Goal: Information Seeking & Learning: Learn about a topic

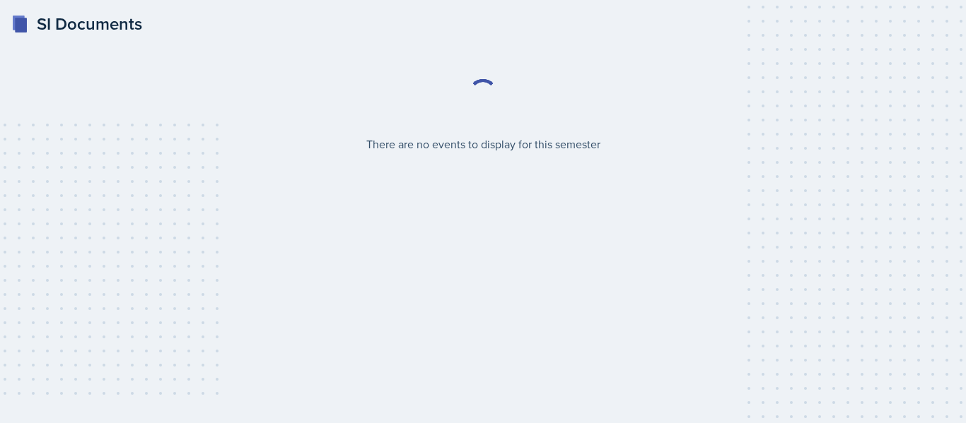
select select "2bed604d-1099-4043-b1bc-2365e8740244"
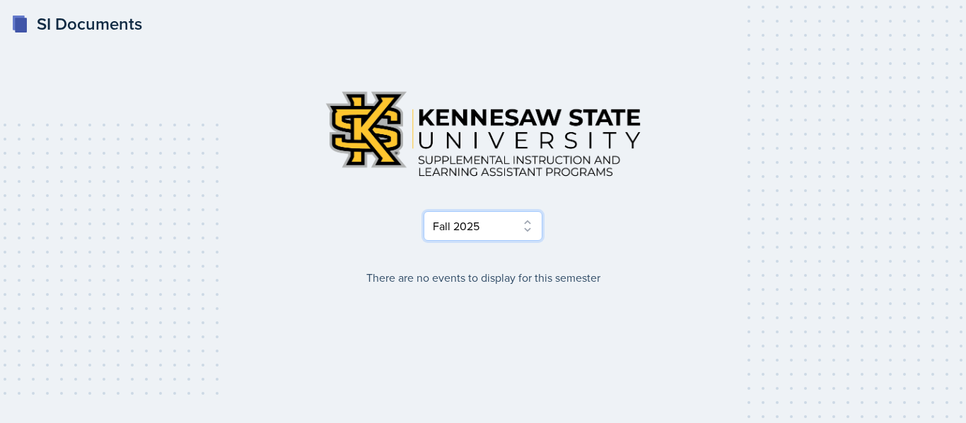
click at [491, 234] on select "Select Semester Fall 2025 Summer 2025 Spring 2025 Fall 2024 Summer 2024 Spring …" at bounding box center [482, 226] width 119 height 30
click at [423, 211] on select "Select Semester Fall 2025 Summer 2025 Spring 2025 Fall 2024 Summer 2024 Spring …" at bounding box center [482, 226] width 119 height 30
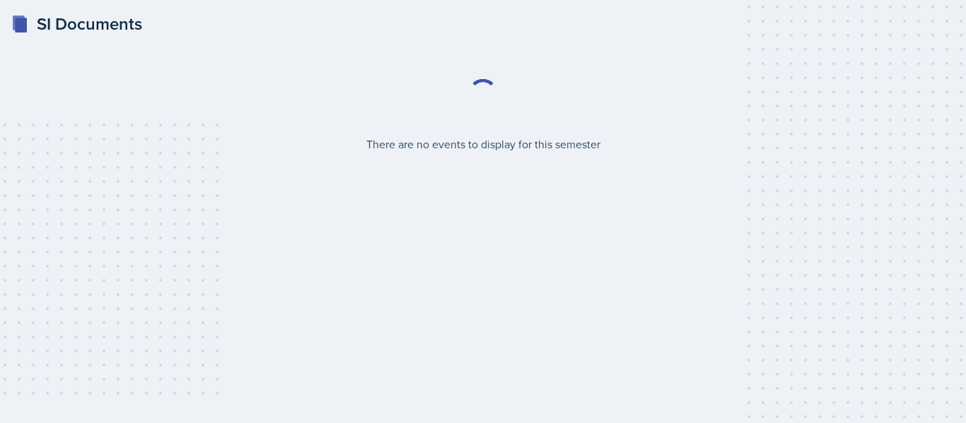
select select "2bed604d-1099-4043-b1bc-2365e8740244"
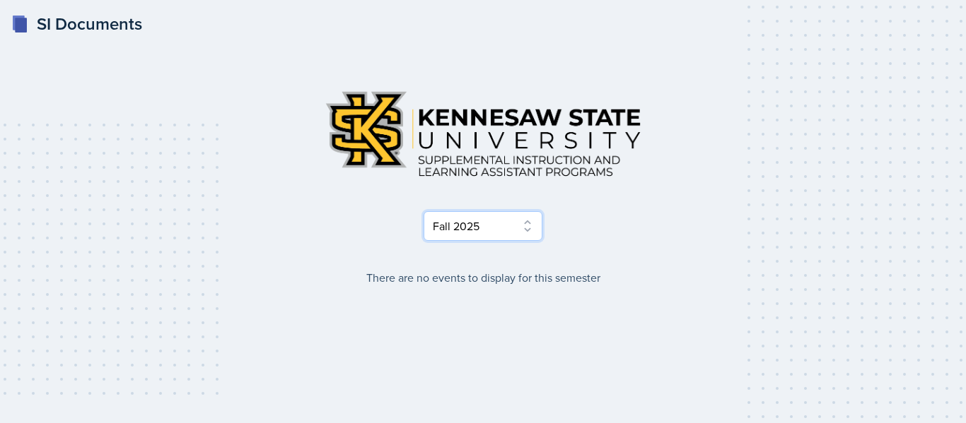
click at [429, 230] on select "Select Semester Fall 2025 Summer 2025 Spring 2025 Fall 2024 Summer 2024 Spring …" at bounding box center [482, 226] width 119 height 30
select select "e2039551-f485-4c1b-a525-5b9893bb04c4"
click at [423, 211] on select "Select Semester Fall 2025 Summer 2025 Spring 2025 Fall 2024 Summer 2024 Spring …" at bounding box center [482, 226] width 119 height 30
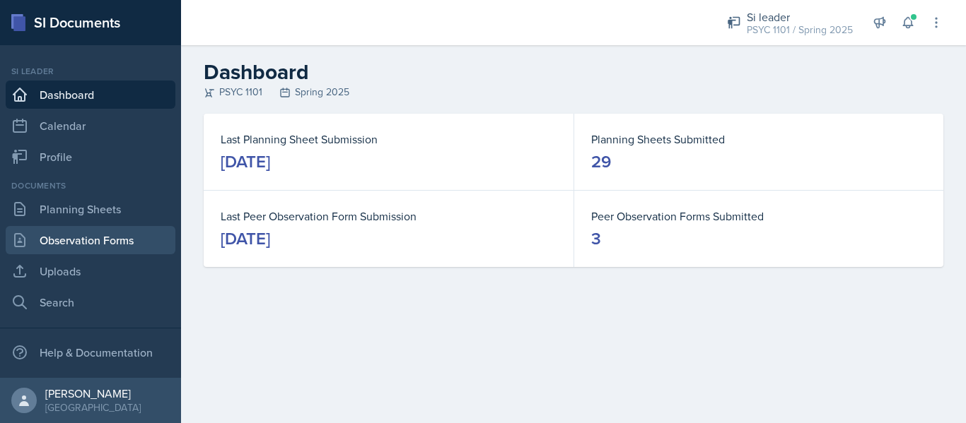
click at [83, 237] on link "Observation Forms" at bounding box center [91, 240] width 170 height 28
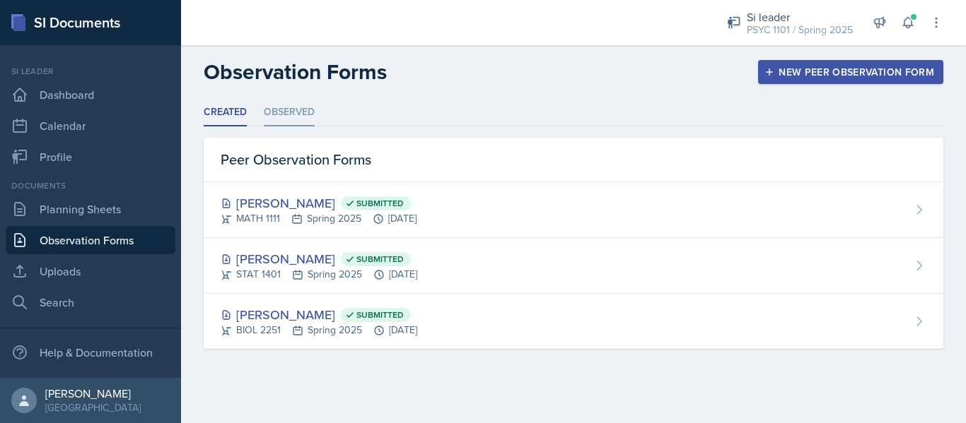
click at [308, 109] on li "Observed" at bounding box center [289, 113] width 51 height 28
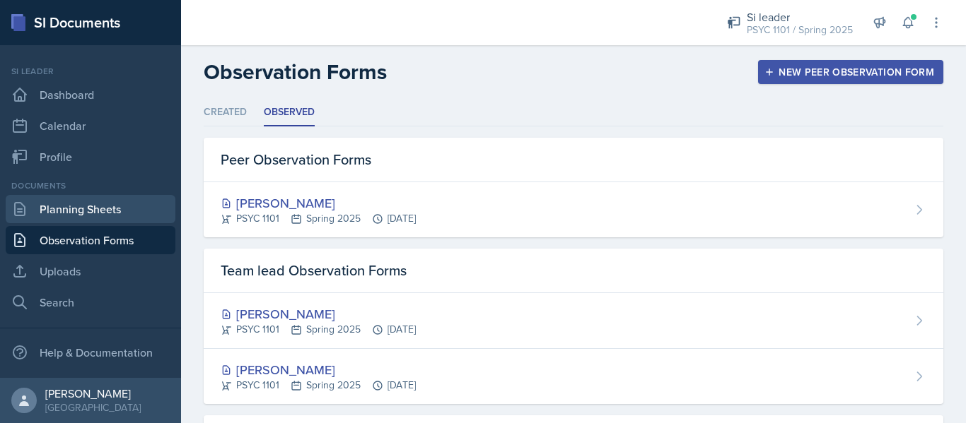
click at [63, 211] on link "Planning Sheets" at bounding box center [91, 209] width 170 height 28
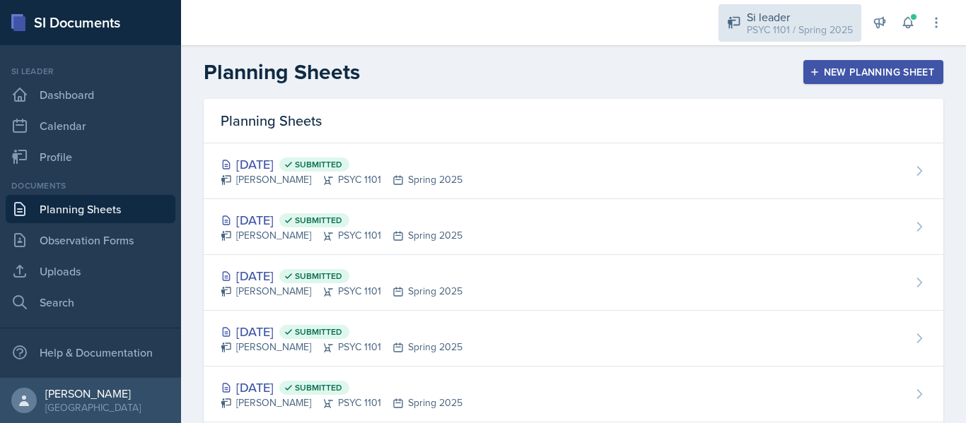
click at [779, 29] on div "PSYC 1101 / Spring 2025" at bounding box center [799, 30] width 106 height 15
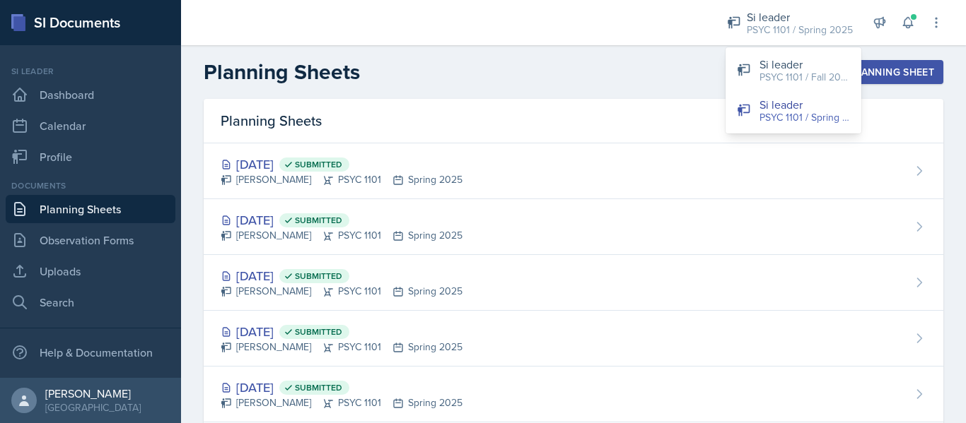
click at [650, 62] on div "Planning Sheets New Planning Sheet" at bounding box center [573, 71] width 785 height 25
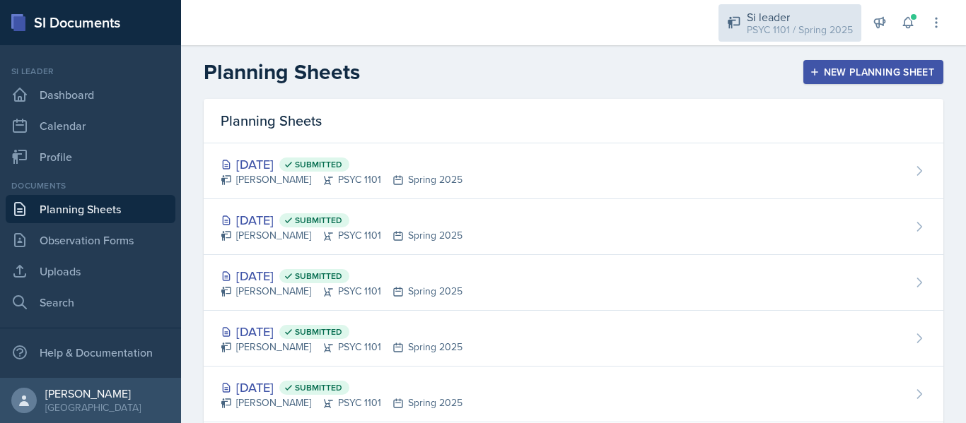
click at [809, 33] on div "PSYC 1101 / Spring 2025" at bounding box center [799, 30] width 106 height 15
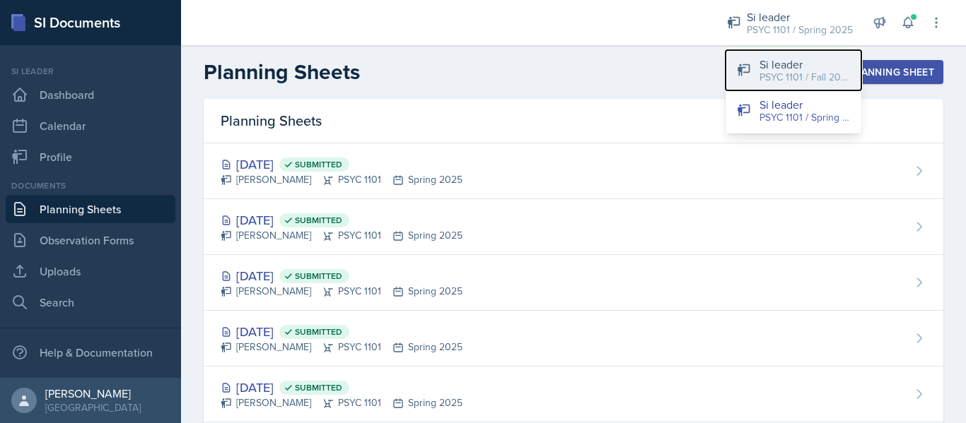
click at [802, 70] on div "PSYC 1101 / Fall 2025" at bounding box center [804, 77] width 90 height 15
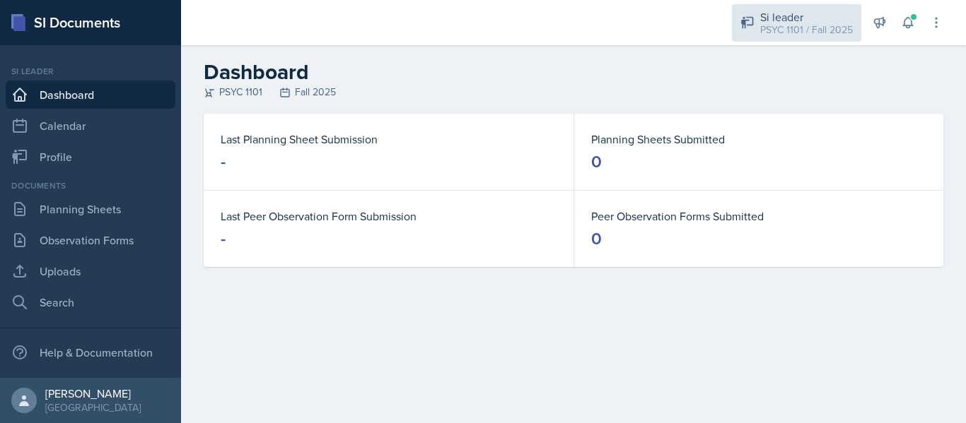
click at [806, 26] on div "PSYC 1101 / Fall 2025" at bounding box center [806, 30] width 93 height 15
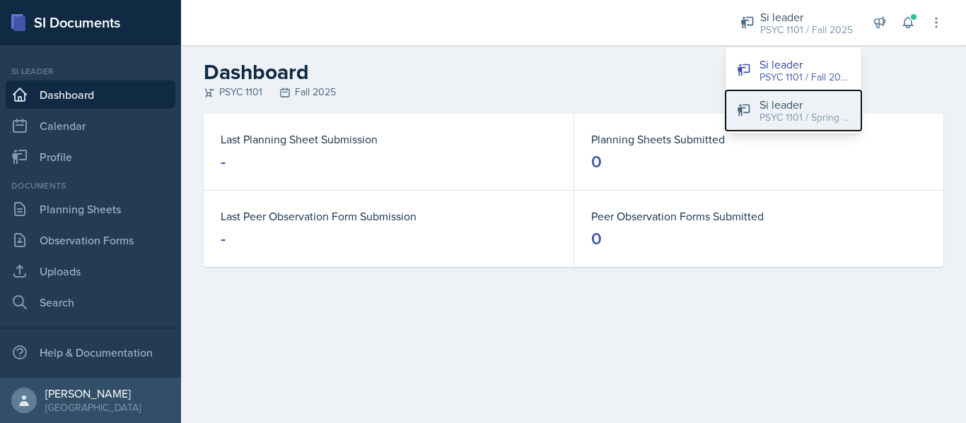
click at [806, 107] on div "Si leader" at bounding box center [804, 104] width 90 height 17
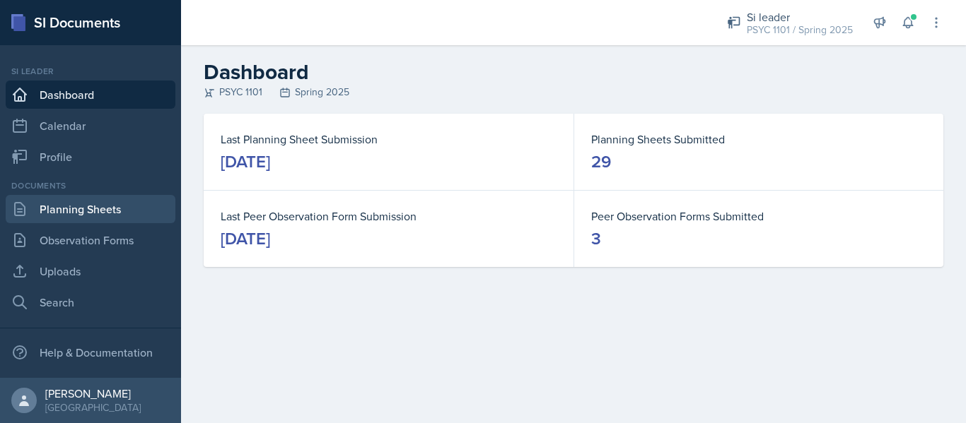
click at [106, 210] on link "Planning Sheets" at bounding box center [91, 209] width 170 height 28
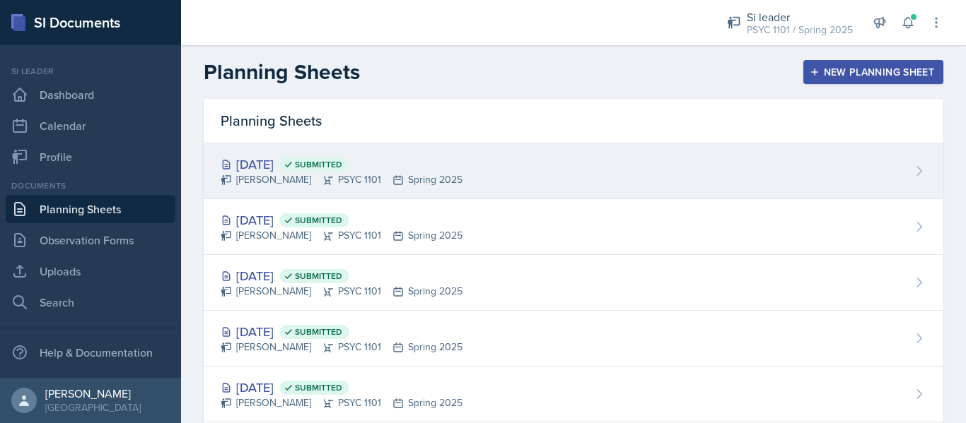
click at [283, 185] on div "Kyla Balde PSYC 1101 Spring 2025" at bounding box center [342, 179] width 242 height 15
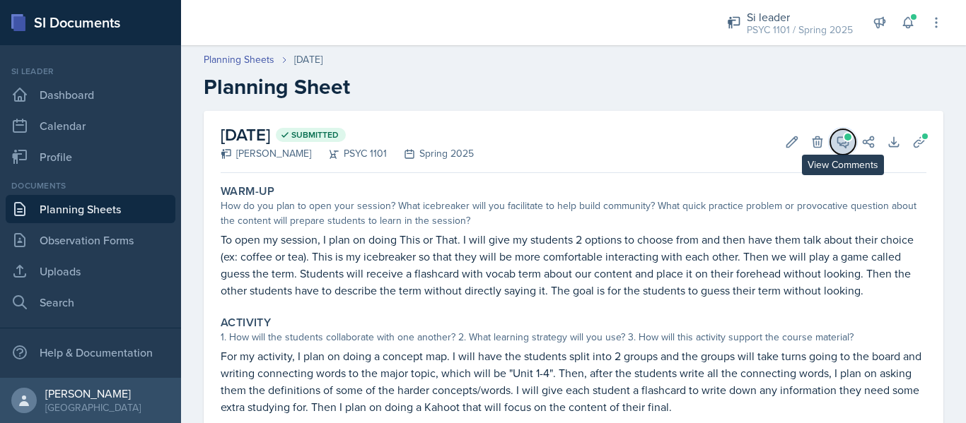
click at [833, 134] on button "View Comments" at bounding box center [842, 141] width 25 height 25
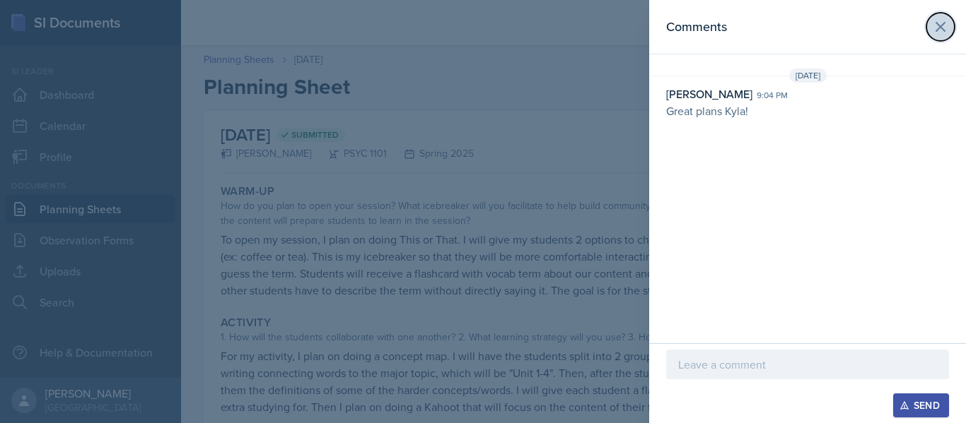
click at [944, 27] on icon at bounding box center [940, 26] width 17 height 17
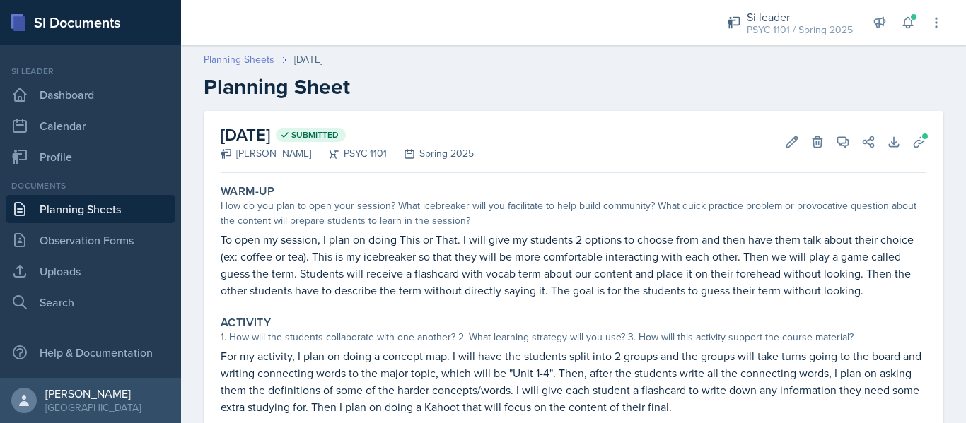
click at [261, 60] on link "Planning Sheets" at bounding box center [239, 59] width 71 height 15
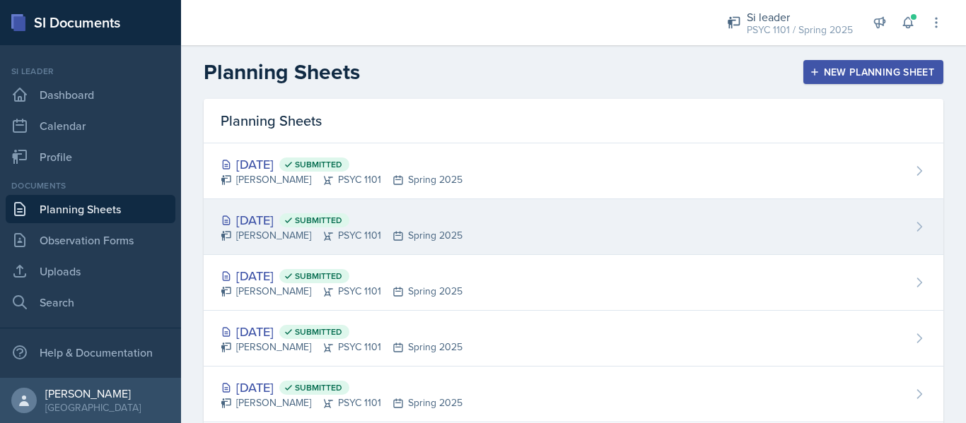
click at [291, 206] on div "Apr 22nd, 2025 Submitted Kyla Balde PSYC 1101 Spring 2025" at bounding box center [573, 227] width 739 height 56
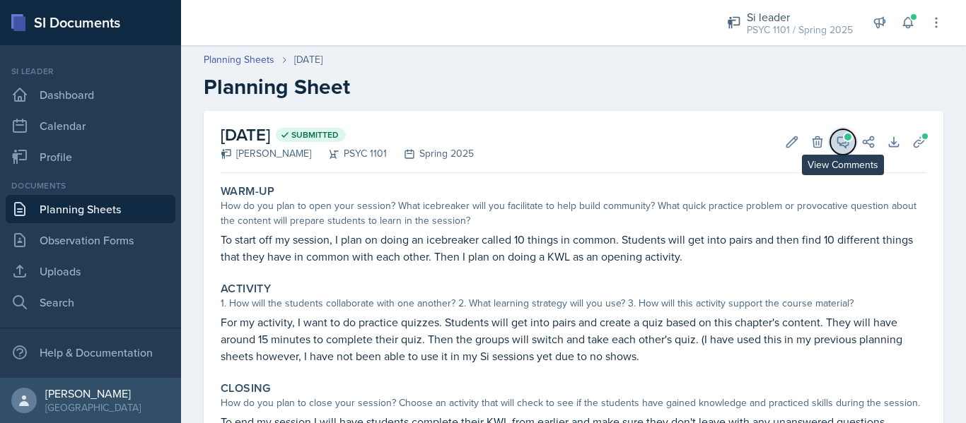
click at [844, 137] on span at bounding box center [847, 137] width 7 height 7
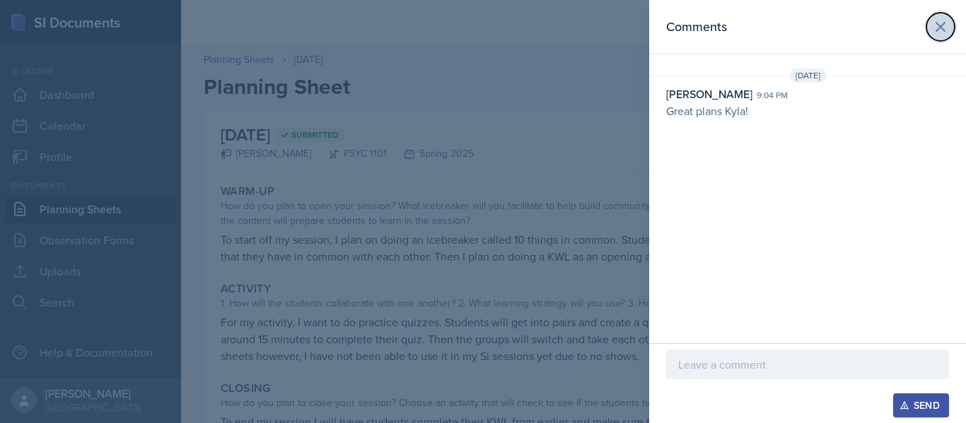
click at [946, 35] on button at bounding box center [940, 27] width 28 height 28
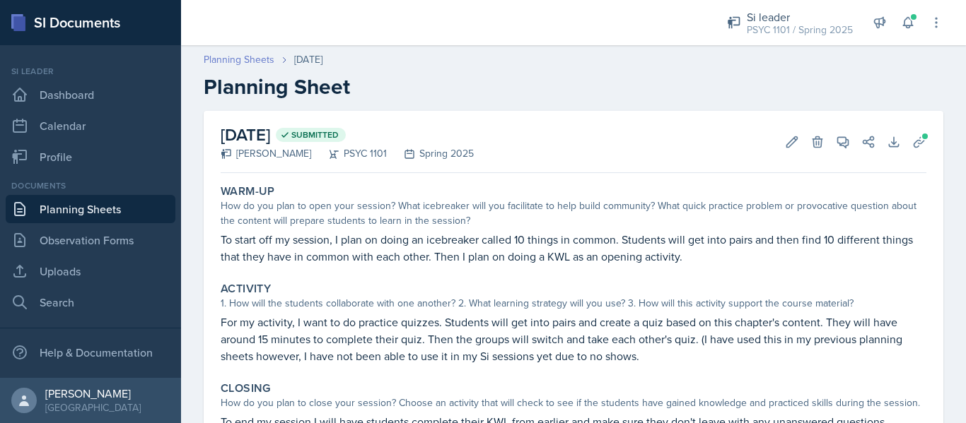
click at [260, 58] on link "Planning Sheets" at bounding box center [239, 59] width 71 height 15
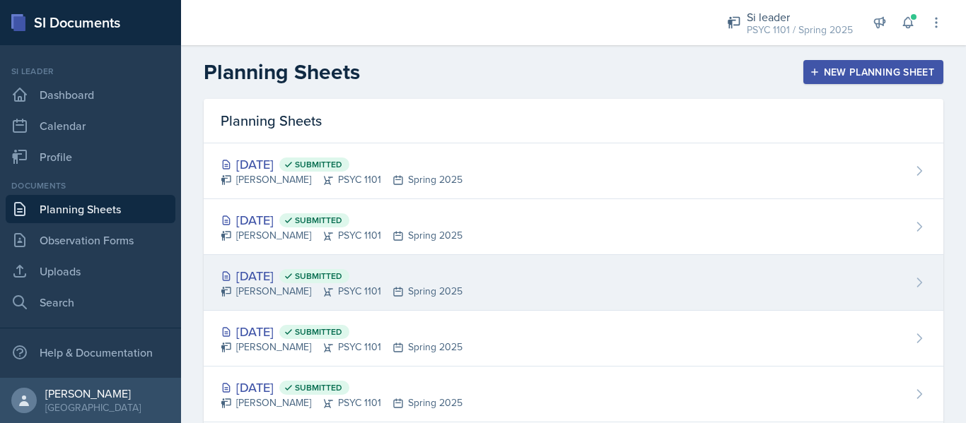
click at [322, 287] on icon at bounding box center [327, 291] width 11 height 11
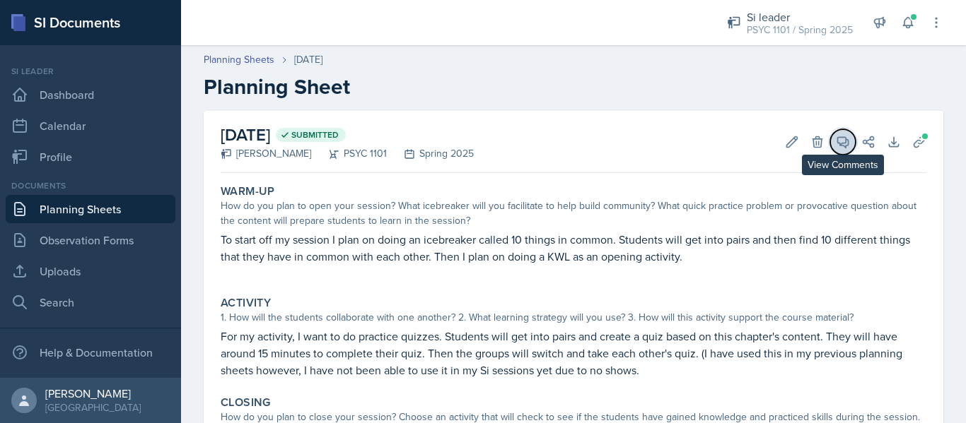
click at [836, 139] on icon at bounding box center [843, 142] width 14 height 14
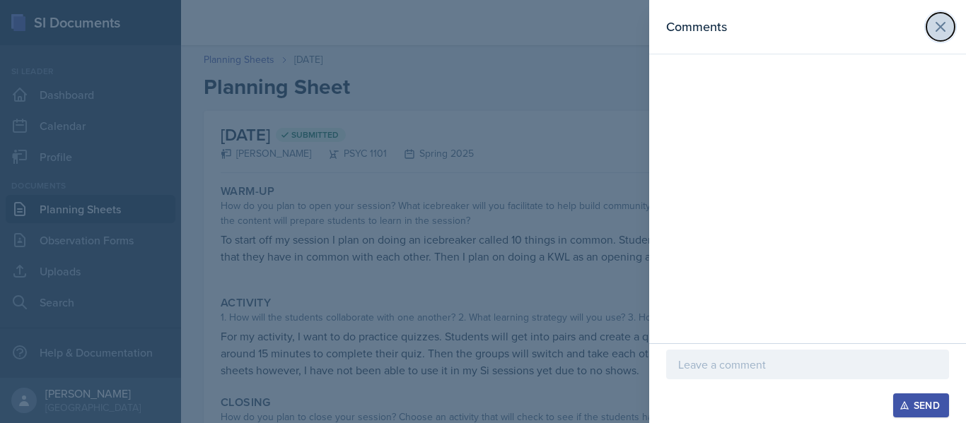
click at [937, 34] on icon at bounding box center [940, 26] width 17 height 17
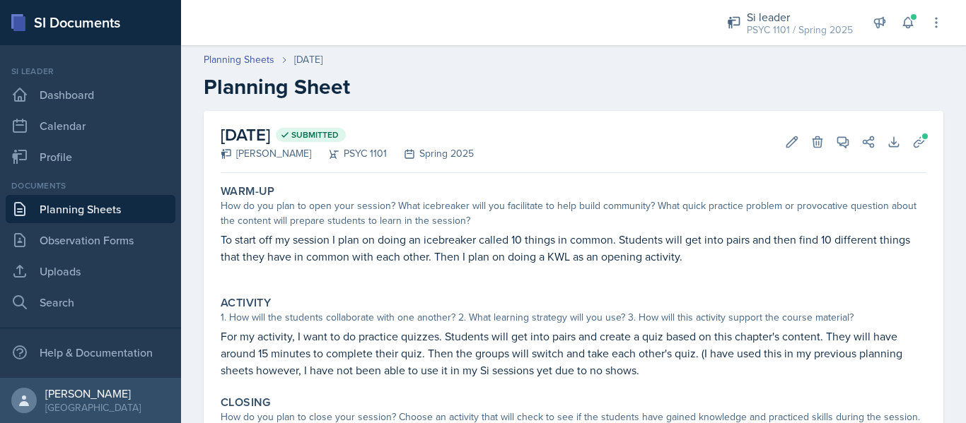
click at [259, 68] on div "Planning Sheets Apr 18th, 2025 Planning Sheet" at bounding box center [573, 75] width 785 height 47
click at [258, 63] on link "Planning Sheets" at bounding box center [239, 59] width 71 height 15
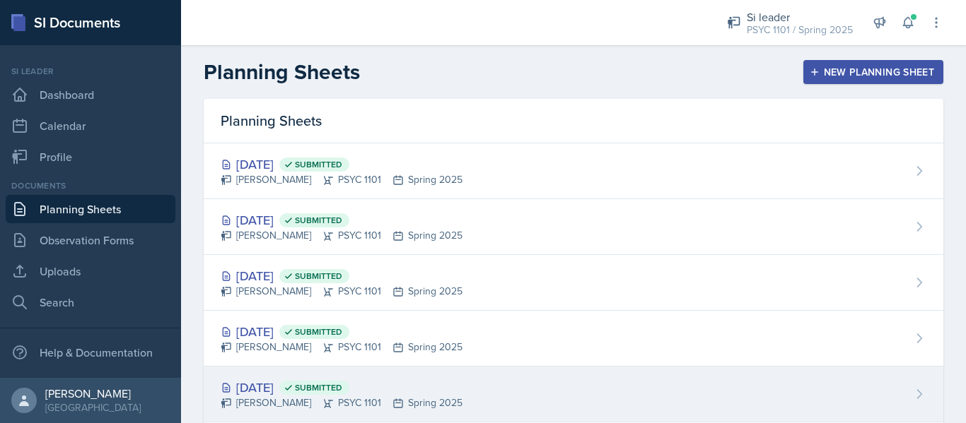
click at [259, 377] on div "Apr 11th, 2025 Submitted Kyla Balde PSYC 1101 Spring 2025" at bounding box center [573, 395] width 739 height 56
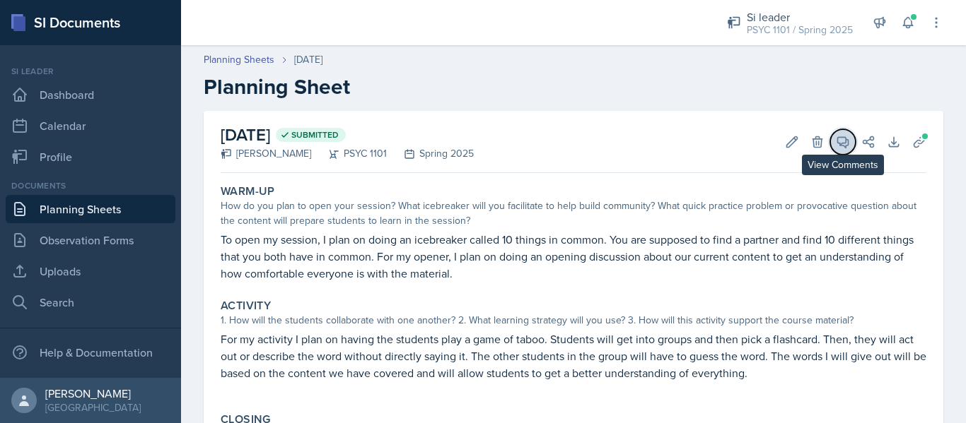
click at [838, 144] on icon at bounding box center [843, 142] width 14 height 14
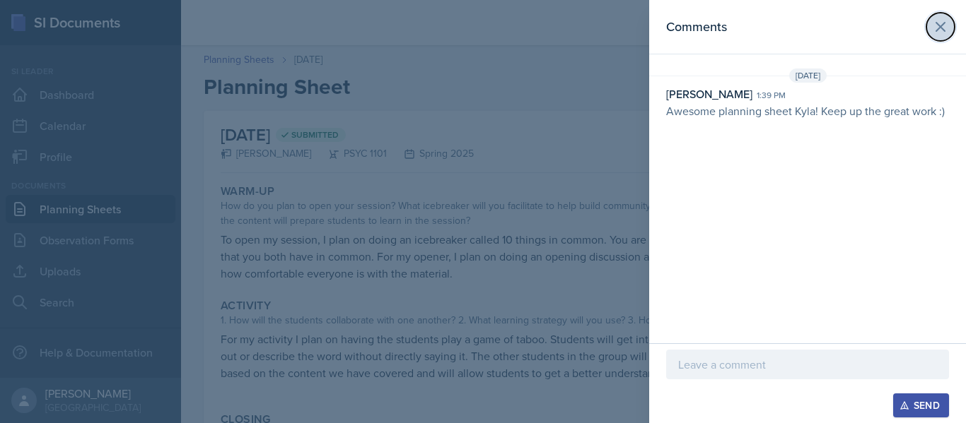
click at [939, 30] on icon at bounding box center [940, 26] width 17 height 17
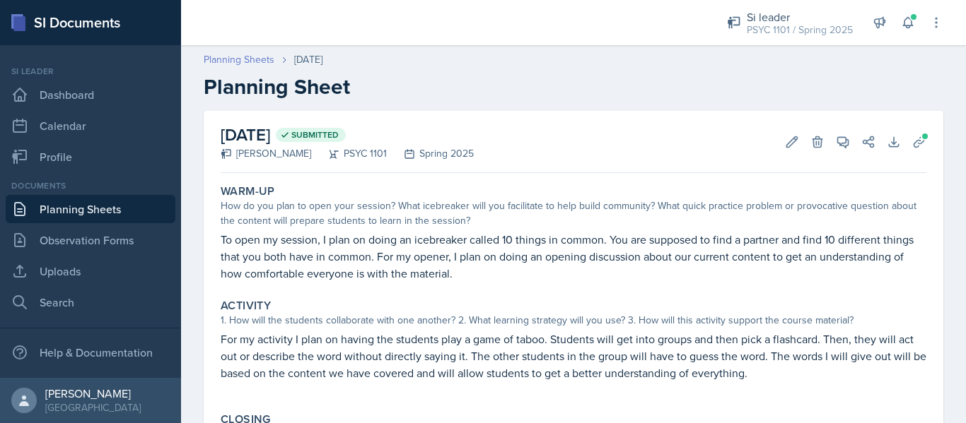
click at [241, 52] on link "Planning Sheets" at bounding box center [239, 59] width 71 height 15
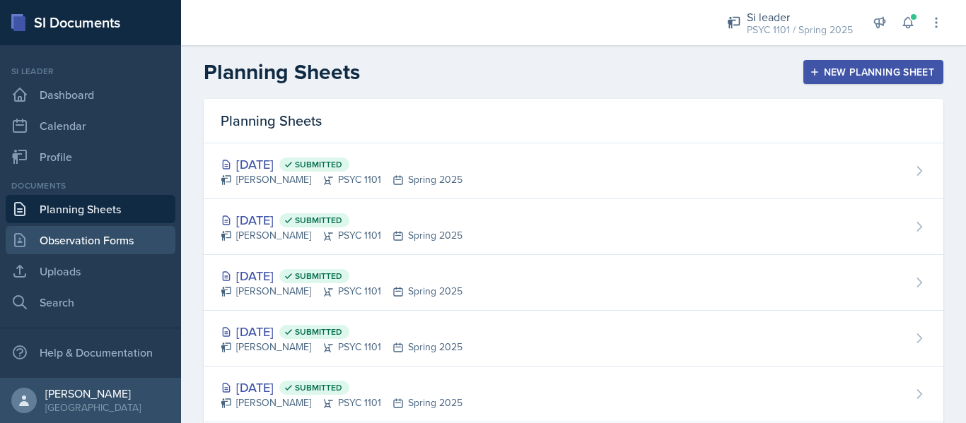
click at [114, 229] on link "Observation Forms" at bounding box center [91, 240] width 170 height 28
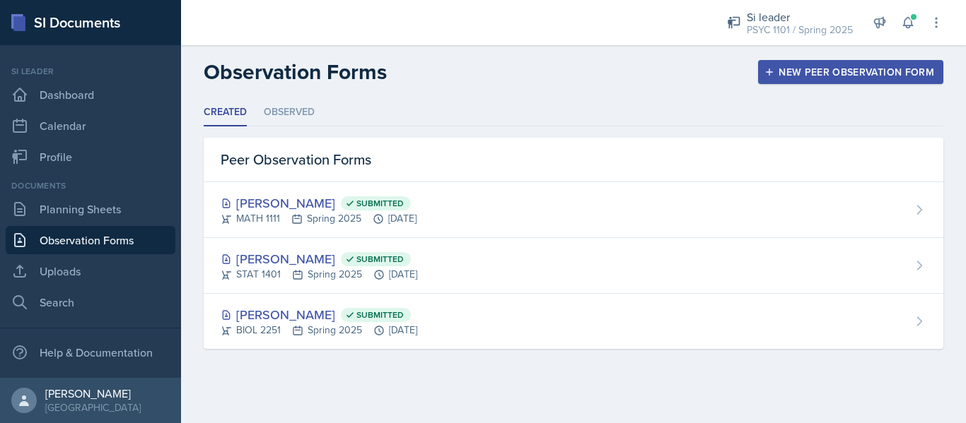
click at [806, 78] on div "New Peer Observation Form" at bounding box center [850, 71] width 167 height 11
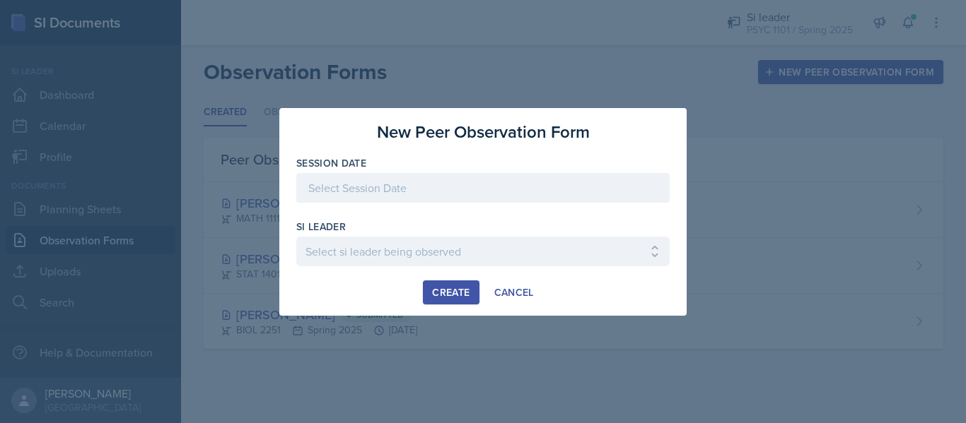
click at [566, 180] on div at bounding box center [482, 188] width 373 height 30
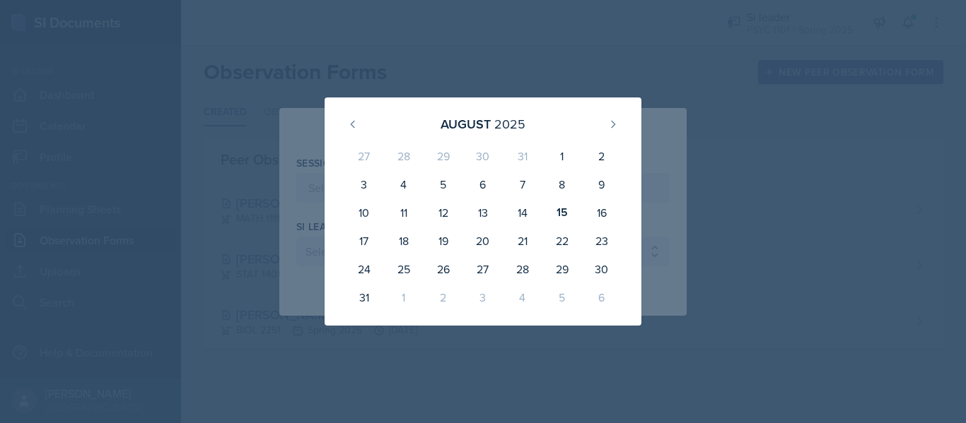
click at [349, 110] on div "August 2025" at bounding box center [482, 124] width 283 height 30
click at [423, 22] on div at bounding box center [483, 211] width 966 height 423
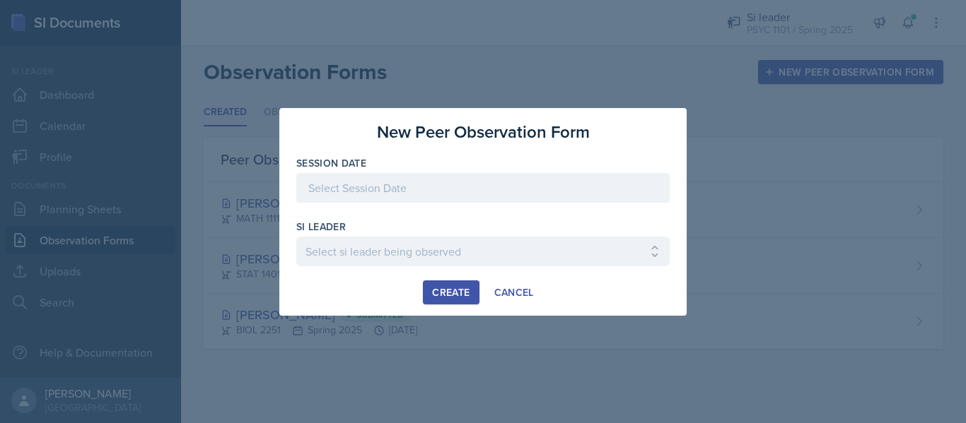
drag, startPoint x: 423, startPoint y: 22, endPoint x: 492, endPoint y: 43, distance: 71.8
click at [492, 43] on div at bounding box center [483, 211] width 966 height 423
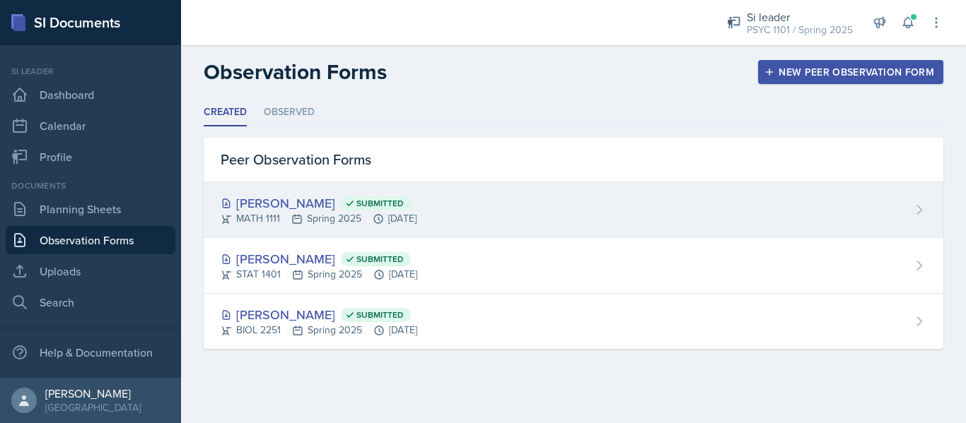
click at [524, 195] on div "Paige McDaniel Submitted MATH 1111 Spring 2025 Apr 15th, 2025" at bounding box center [573, 210] width 739 height 56
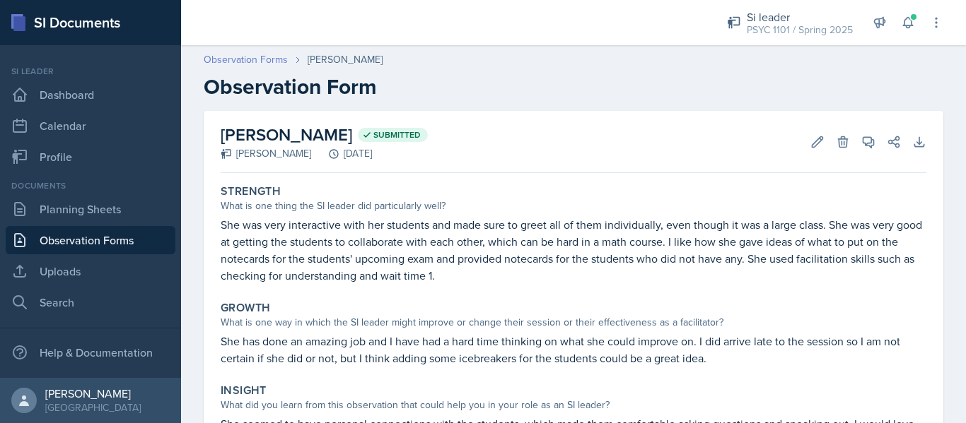
click at [258, 54] on link "Observation Forms" at bounding box center [246, 59] width 84 height 15
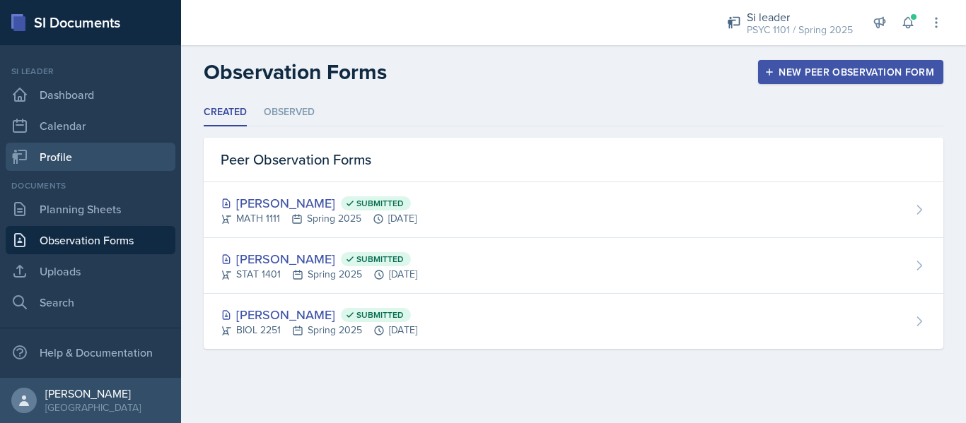
click at [69, 160] on link "Profile" at bounding box center [91, 157] width 170 height 28
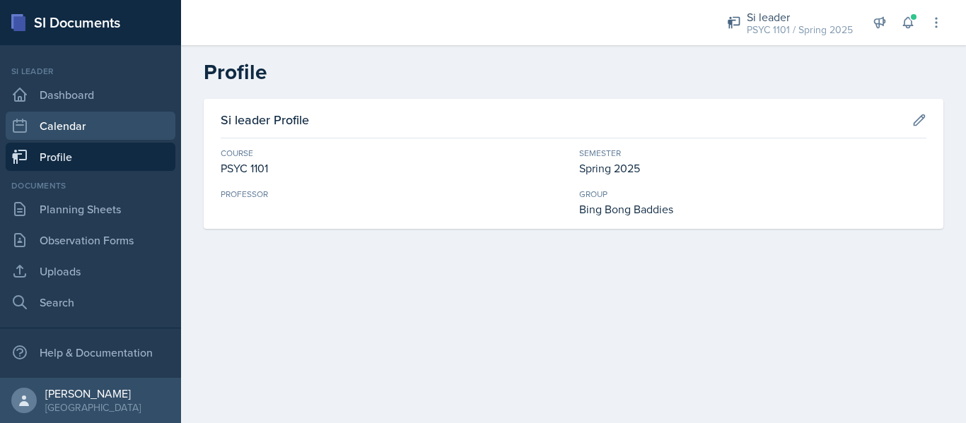
click at [76, 116] on link "Calendar" at bounding box center [91, 126] width 170 height 28
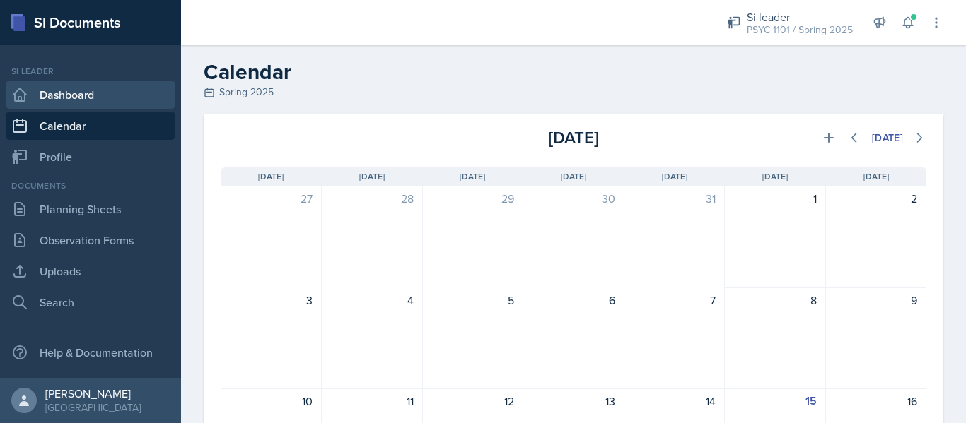
click at [120, 90] on link "Dashboard" at bounding box center [91, 95] width 170 height 28
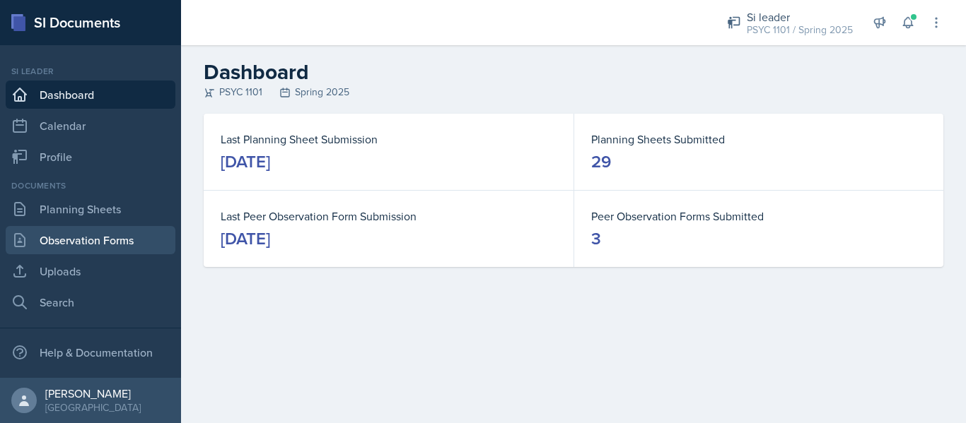
click at [70, 248] on link "Observation Forms" at bounding box center [91, 240] width 170 height 28
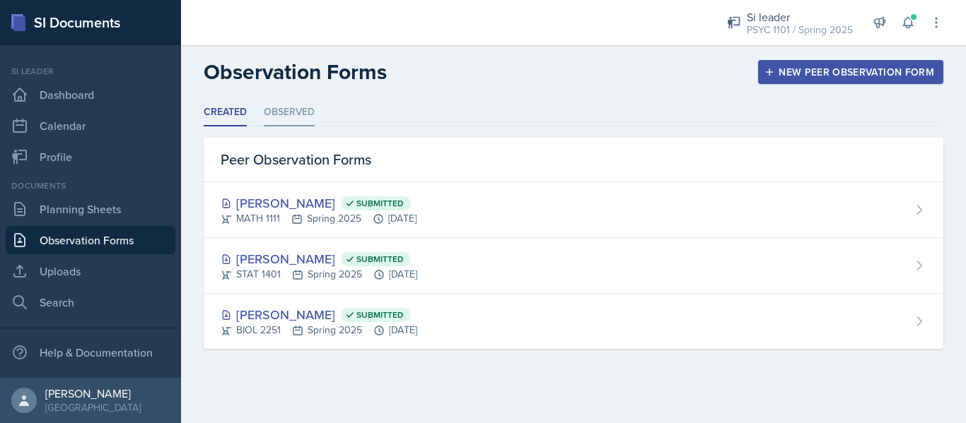
click at [289, 121] on li "Observed" at bounding box center [289, 113] width 51 height 28
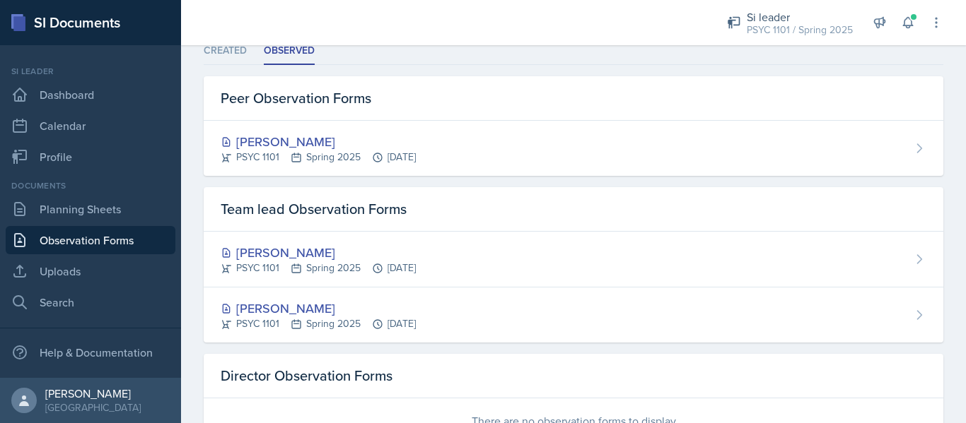
scroll to position [59, 0]
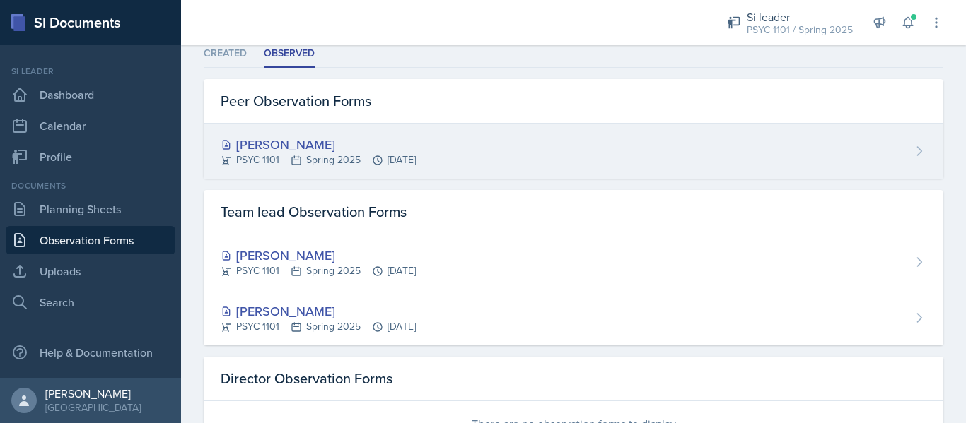
click at [356, 157] on div "PSYC 1101 Spring 2025 Mar 7th, 2025" at bounding box center [318, 160] width 195 height 15
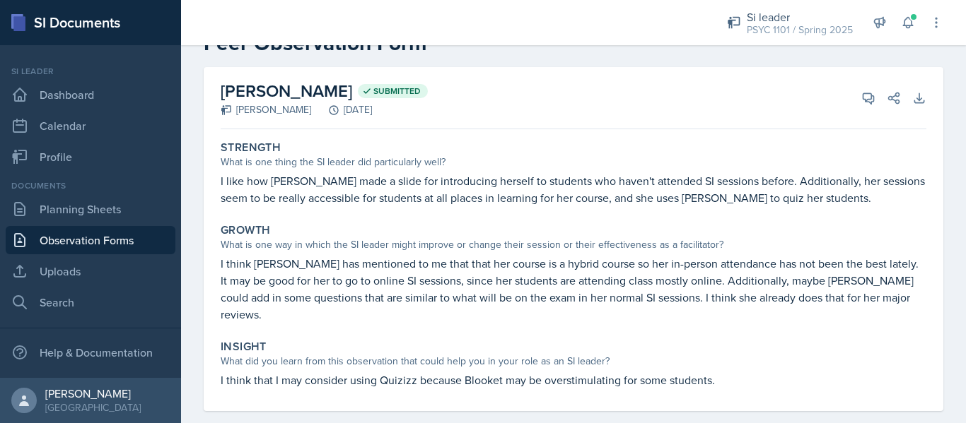
scroll to position [49, 0]
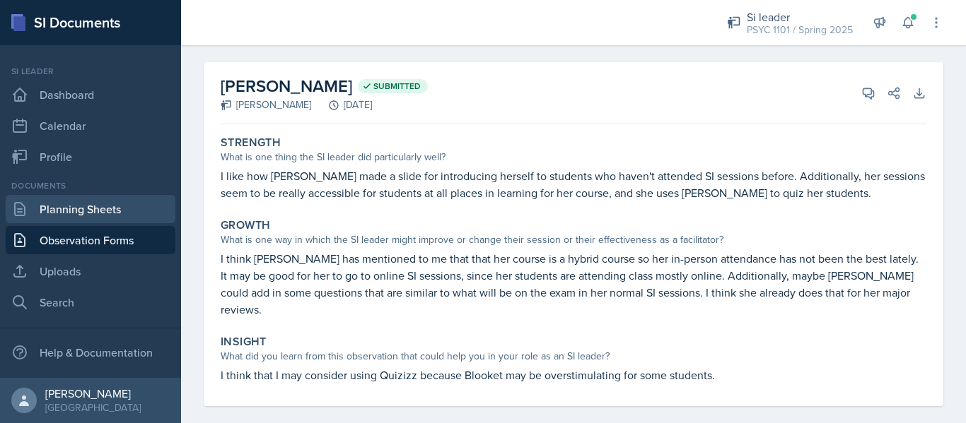
click at [87, 213] on link "Planning Sheets" at bounding box center [91, 209] width 170 height 28
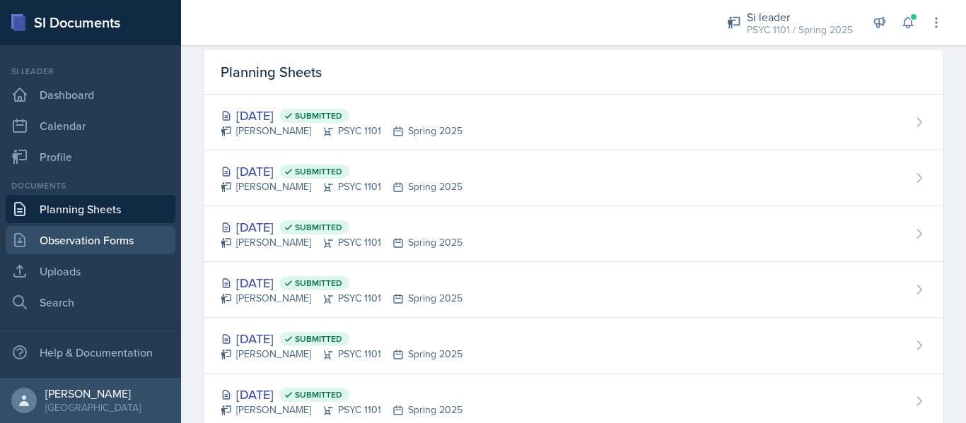
click at [115, 238] on link "Observation Forms" at bounding box center [91, 240] width 170 height 28
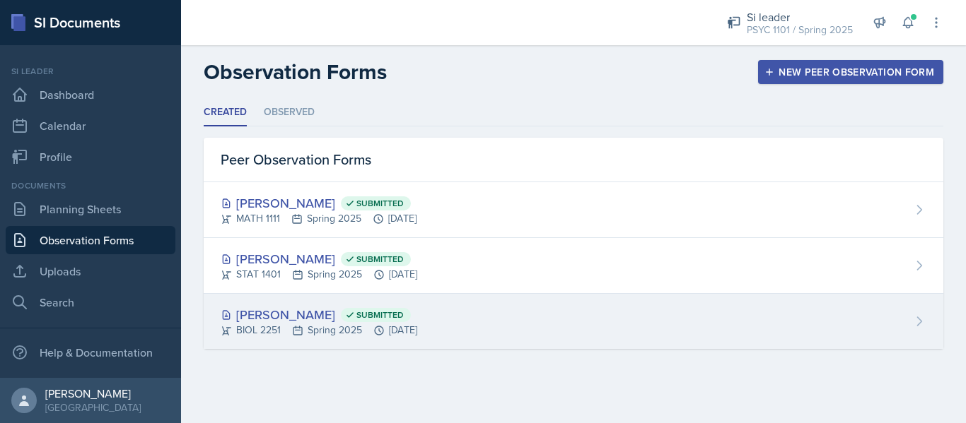
click at [324, 330] on div "BIOL 2251 Spring 2025 Jan 30th, 2025" at bounding box center [319, 330] width 197 height 15
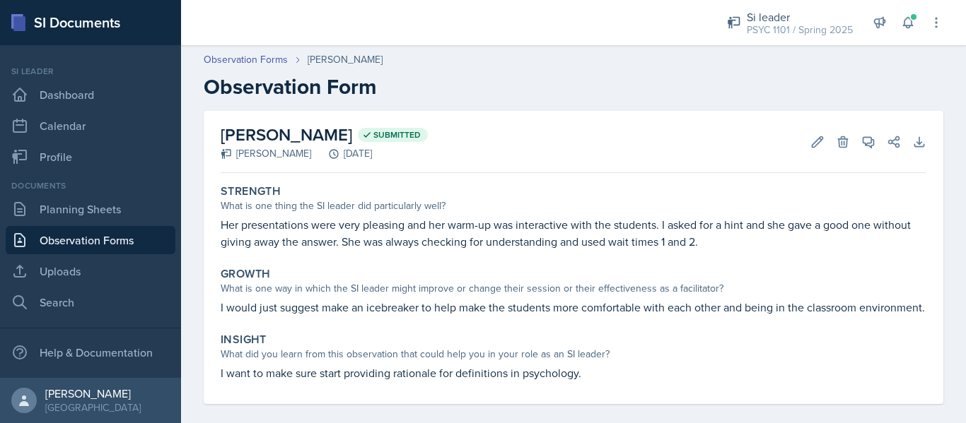
click at [139, 244] on link "Observation Forms" at bounding box center [91, 240] width 170 height 28
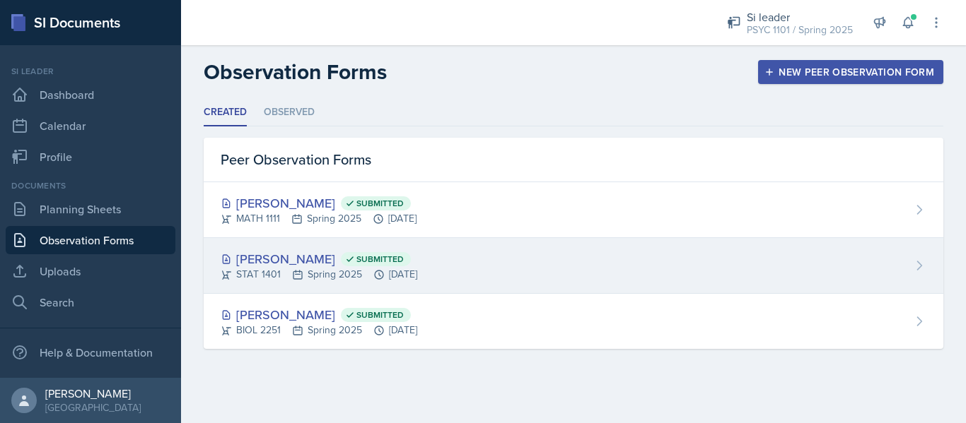
click at [281, 254] on div "Nequai Powell Submitted" at bounding box center [319, 259] width 197 height 19
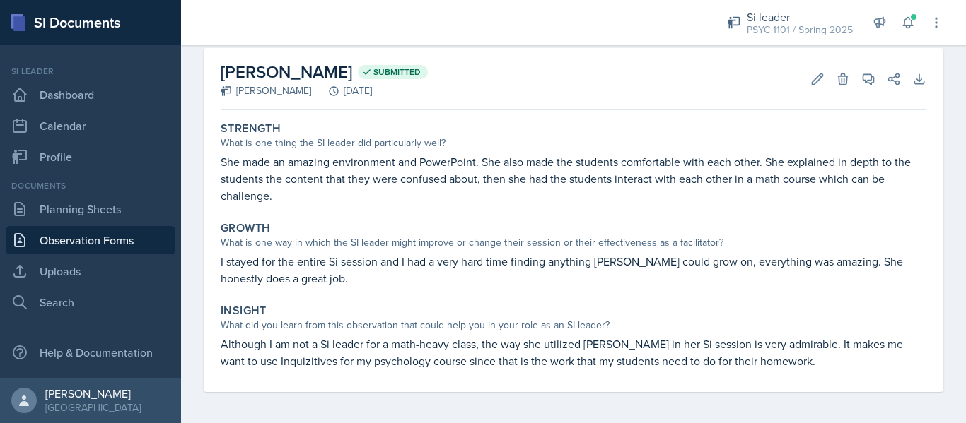
scroll to position [65, 0]
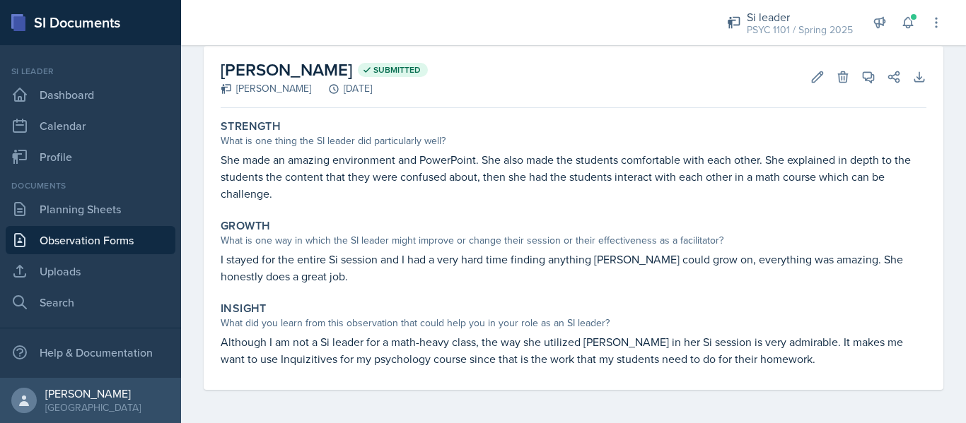
click at [151, 242] on link "Observation Forms" at bounding box center [91, 240] width 170 height 28
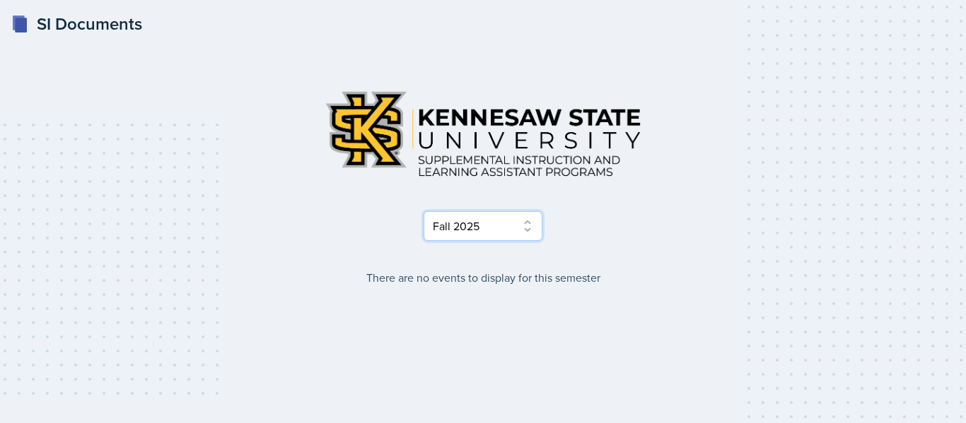
click at [448, 226] on select "Select Semester Fall 2025 Summer 2025 Spring 2025 Fall 2024 Summer 2024 Spring …" at bounding box center [482, 226] width 119 height 30
click at [423, 211] on select "Select Semester Fall 2025 Summer 2025 Spring 2025 Fall 2024 Summer 2024 Spring …" at bounding box center [482, 226] width 119 height 30
click at [479, 234] on select "Select Semester Fall 2025 Summer 2025 Spring 2025 Fall 2024 Summer 2024 Spring …" at bounding box center [482, 226] width 119 height 30
select select "515a866e-7596-43ee-a538-4da7a47c8e37"
click at [423, 211] on select "Select Semester Fall 2025 Summer 2025 Spring 2025 Fall 2024 Summer 2024 Spring …" at bounding box center [482, 226] width 119 height 30
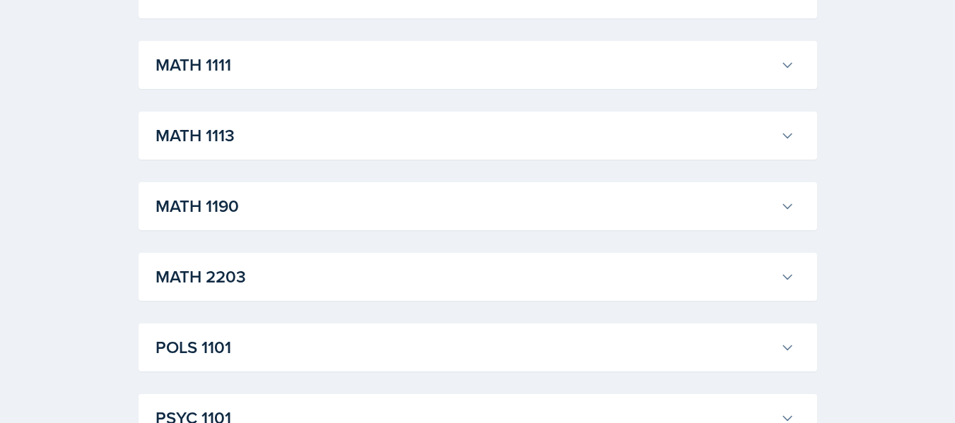
scroll to position [1045, 0]
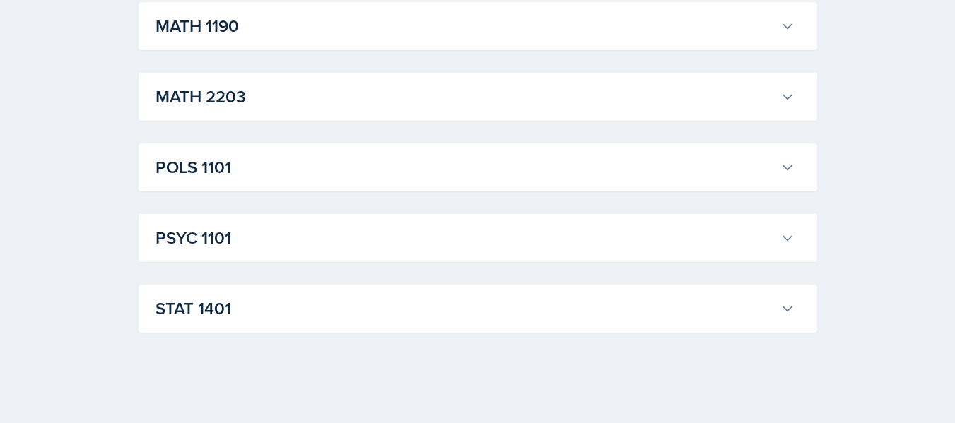
click at [763, 223] on button "PSYC 1101" at bounding box center [475, 238] width 645 height 31
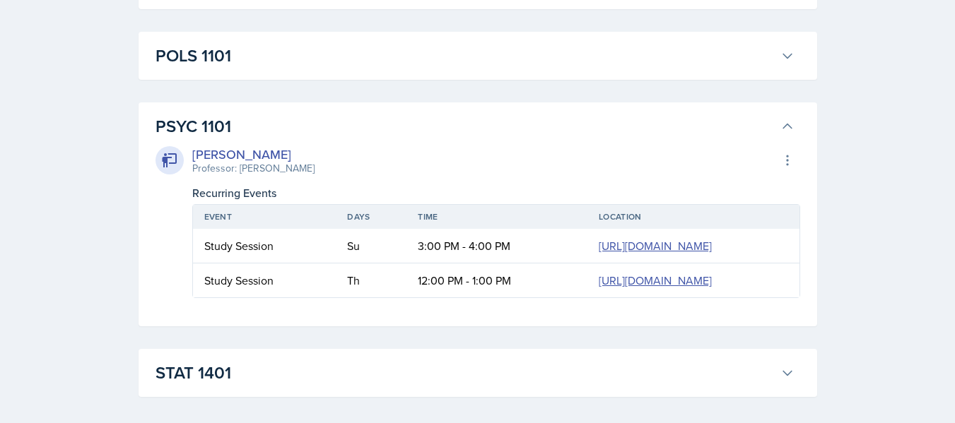
scroll to position [1221, 0]
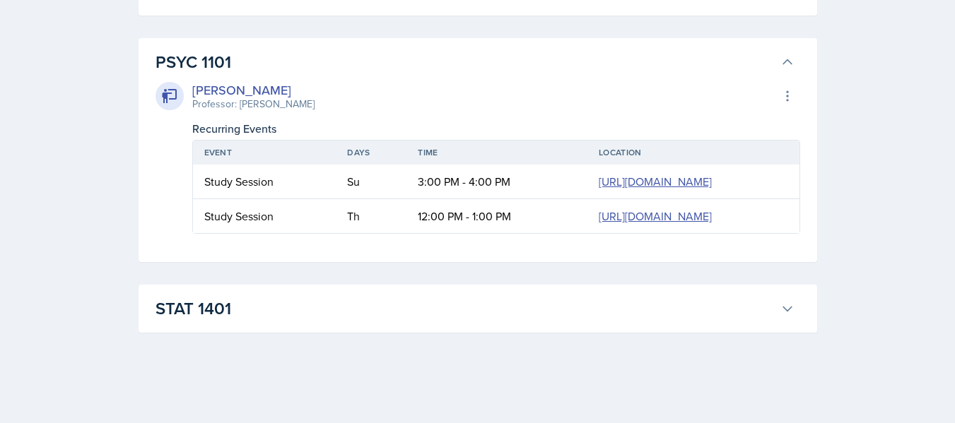
click at [773, 59] on h3 "PSYC 1101" at bounding box center [465, 61] width 619 height 25
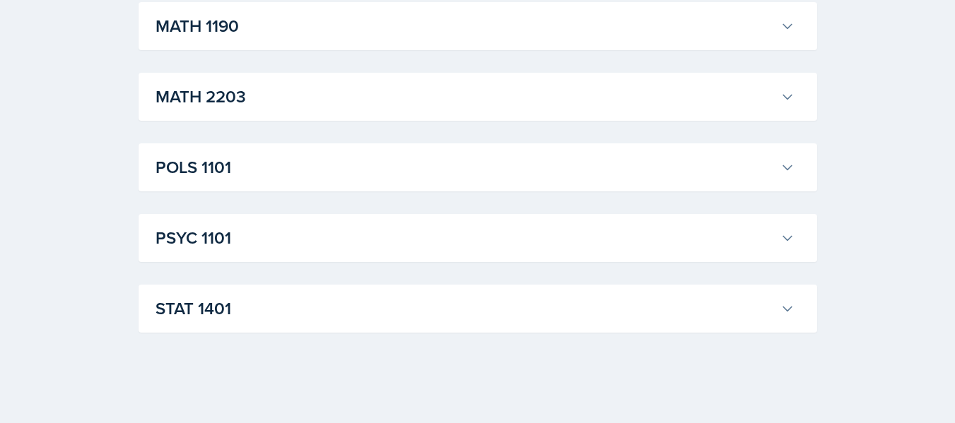
click at [661, 298] on h3 "STAT 1401" at bounding box center [465, 308] width 619 height 25
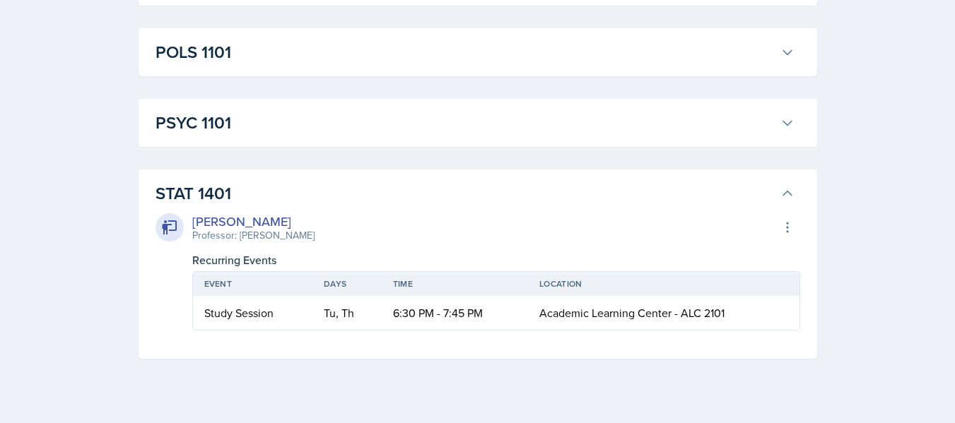
scroll to position [1186, 0]
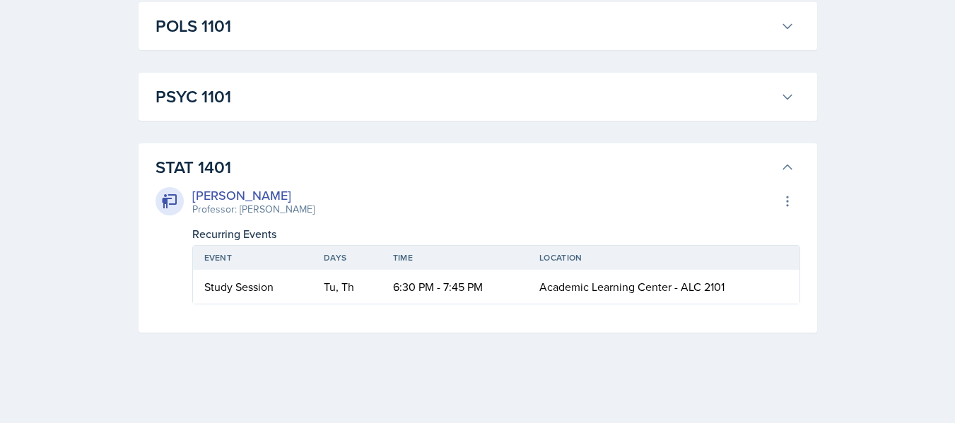
click at [763, 162] on h3 "STAT 1401" at bounding box center [465, 167] width 619 height 25
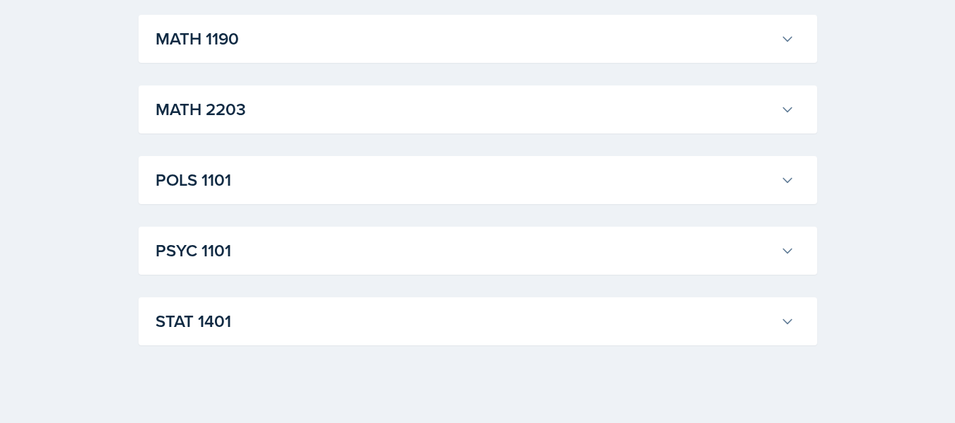
scroll to position [1027, 0]
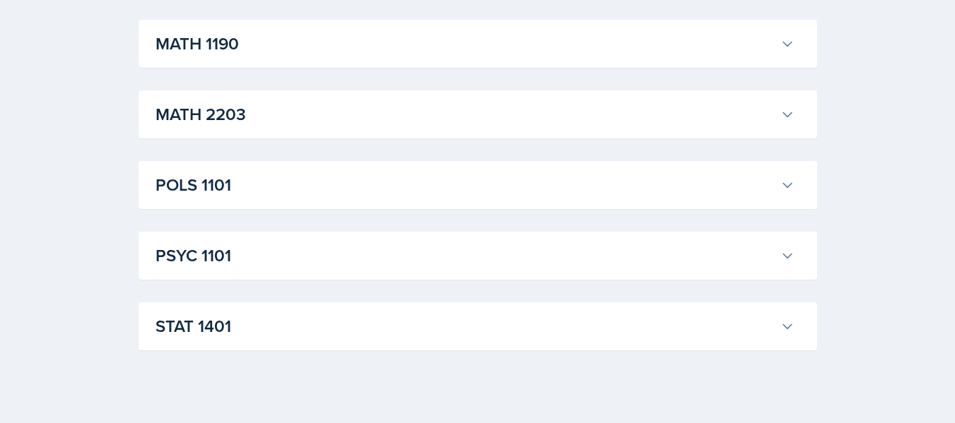
click at [763, 162] on div "POLS 1101 [PERSON_NAME] Professor: [PERSON_NAME] Export to Google Calendar Recu…" at bounding box center [478, 185] width 679 height 48
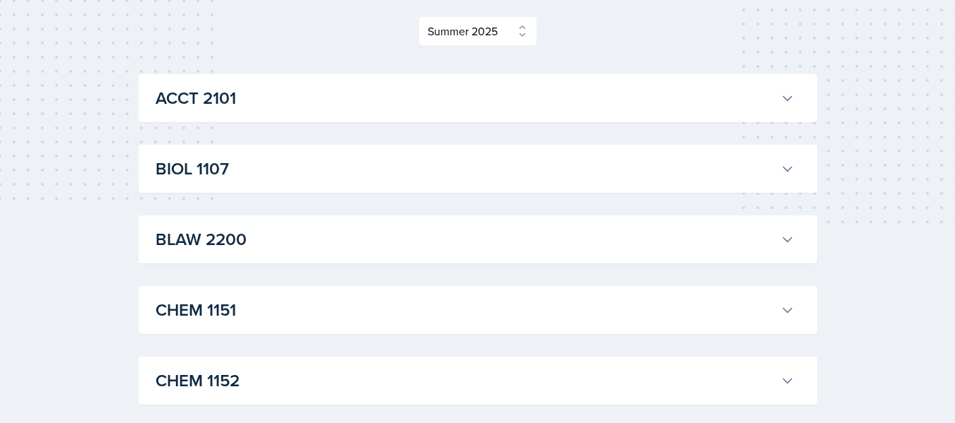
scroll to position [196, 0]
click at [681, 249] on h3 "BLAW 2200" at bounding box center [465, 238] width 619 height 25
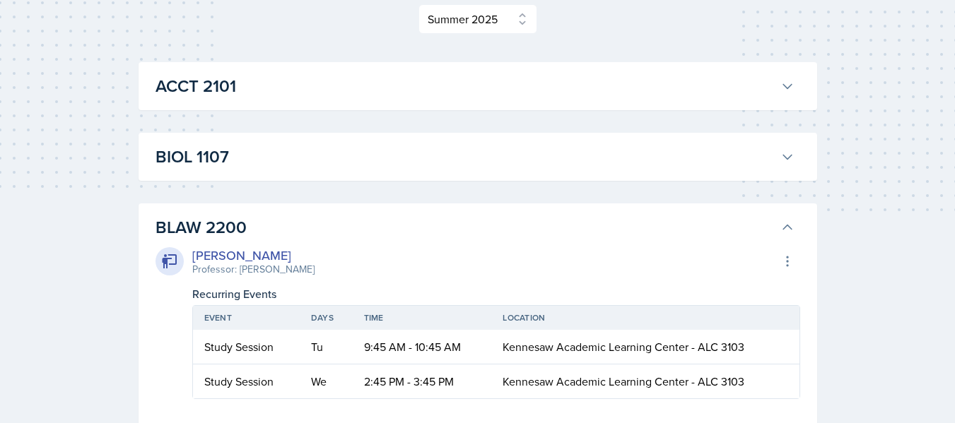
scroll to position [204, 0]
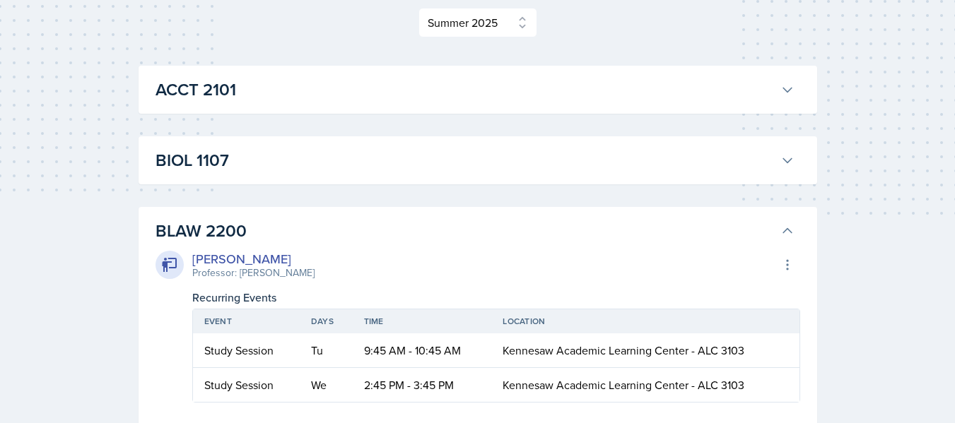
click at [633, 218] on button "BLAW 2200" at bounding box center [475, 231] width 645 height 31
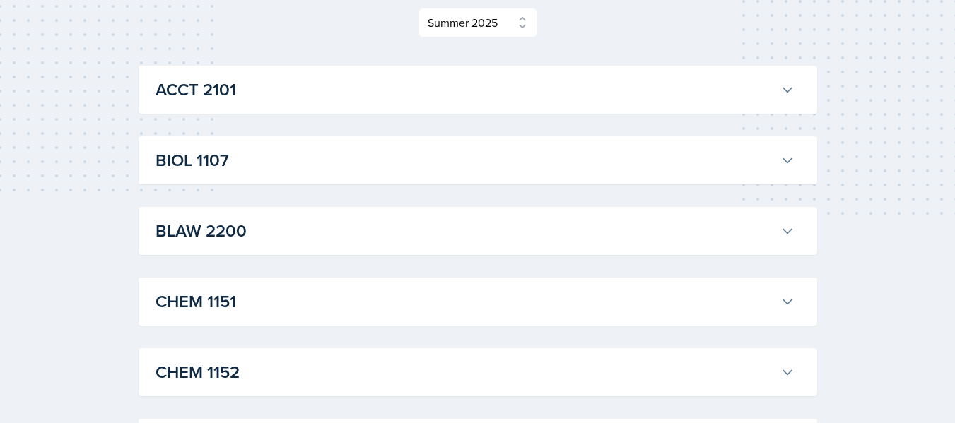
click at [775, 86] on button "ACCT 2101" at bounding box center [475, 89] width 645 height 31
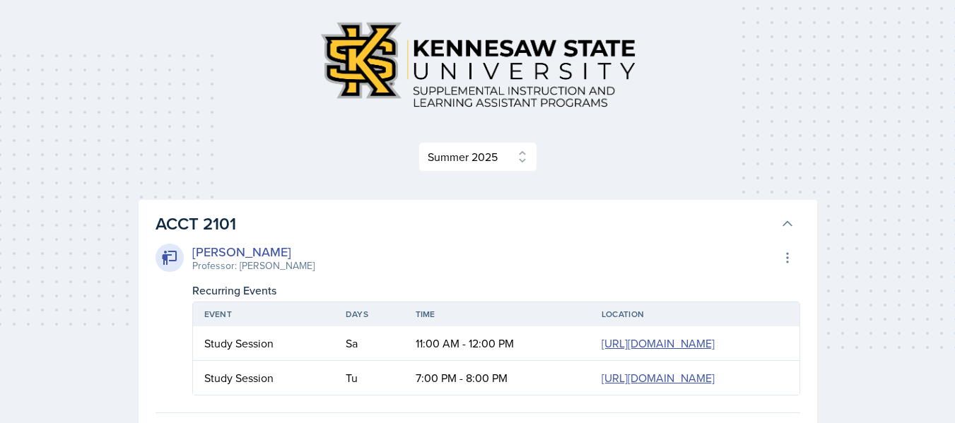
scroll to position [63, 0]
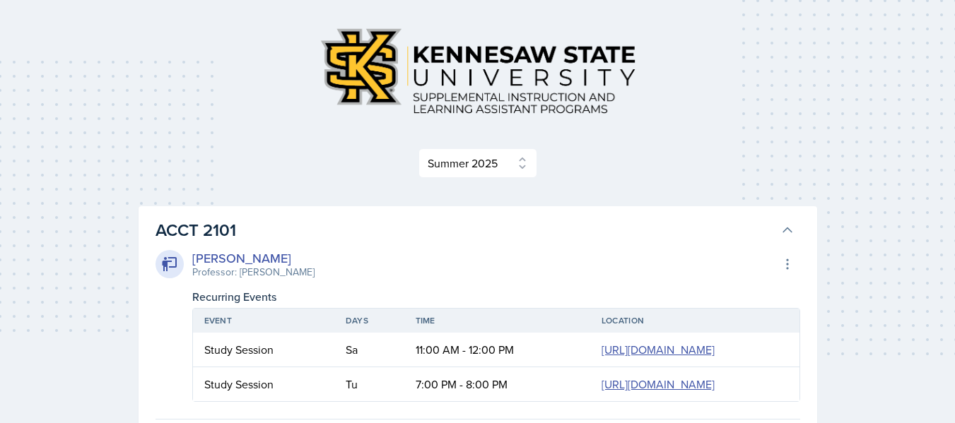
click at [743, 234] on h3 "ACCT 2101" at bounding box center [465, 230] width 619 height 25
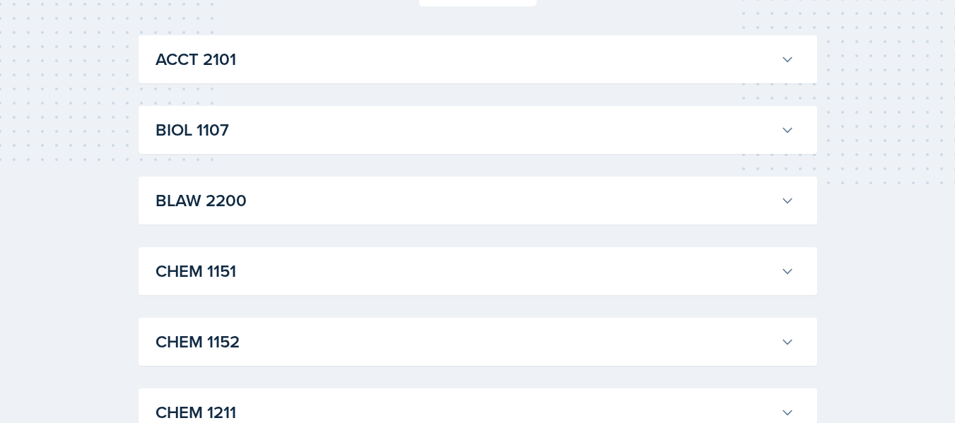
scroll to position [235, 0]
click at [751, 54] on h3 "ACCT 2101" at bounding box center [465, 58] width 619 height 25
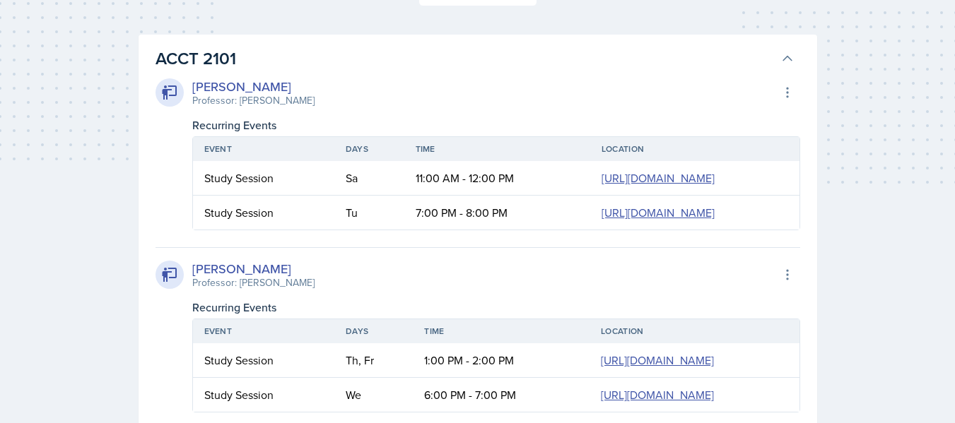
click at [751, 54] on h3 "ACCT 2101" at bounding box center [465, 58] width 619 height 25
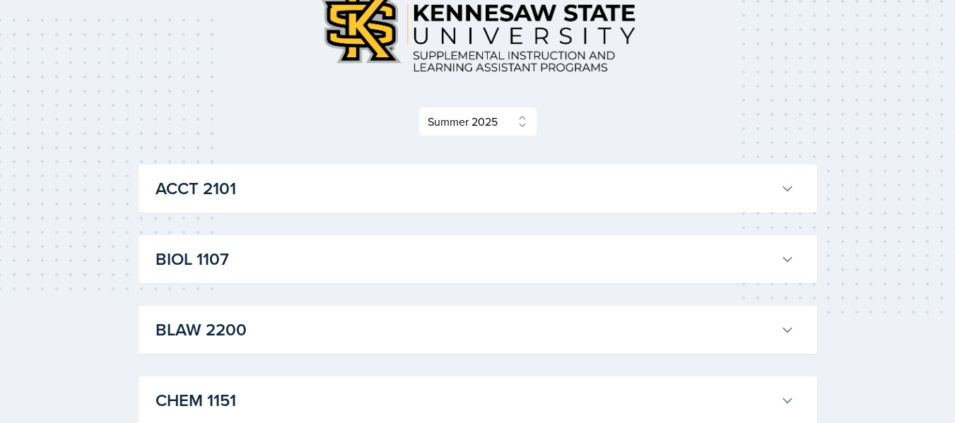
scroll to position [0, 0]
